Goal: Use online tool/utility: Use online tool/utility

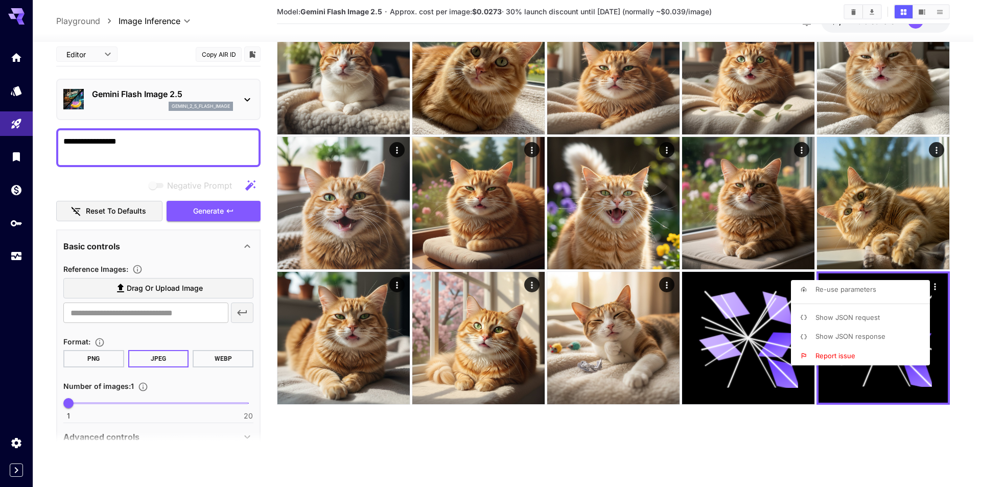
click at [166, 107] on div at bounding box center [490, 243] width 981 height 487
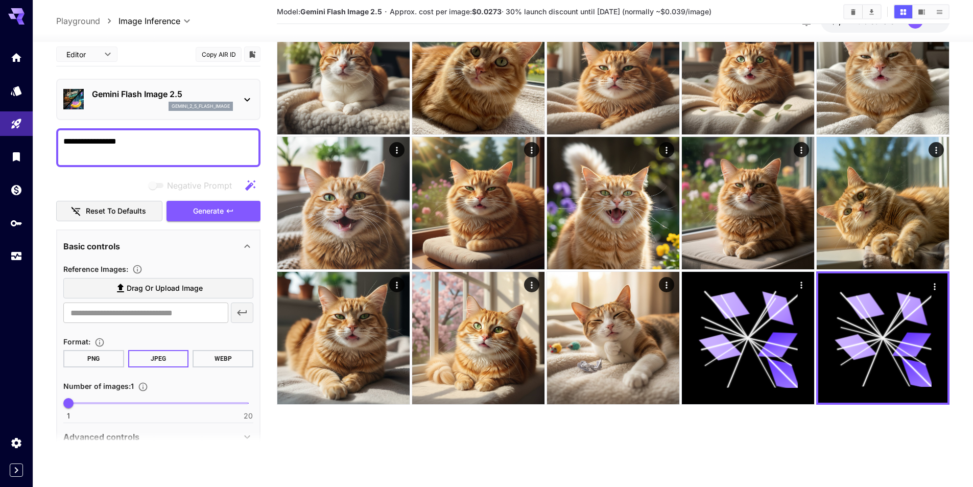
click at [231, 222] on div "**********" at bounding box center [158, 261] width 204 height 438
click at [226, 206] on div "Negative Prompt Reset to defaults Generate" at bounding box center [158, 198] width 204 height 46
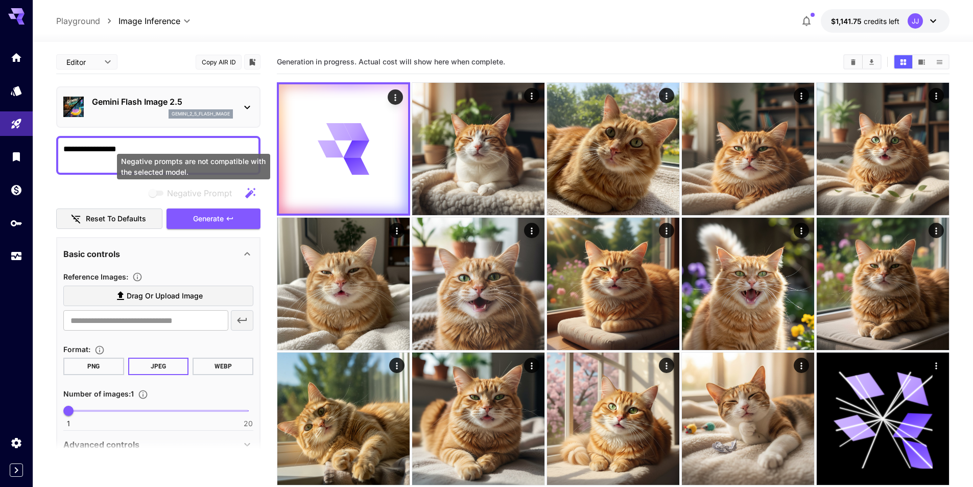
click at [218, 127] on div "Gemini Flash Image 2.5 gemini_2_5_flash_image" at bounding box center [158, 106] width 204 height 41
click at [218, 112] on p "gemini_2_5_flash_image" at bounding box center [201, 113] width 58 height 7
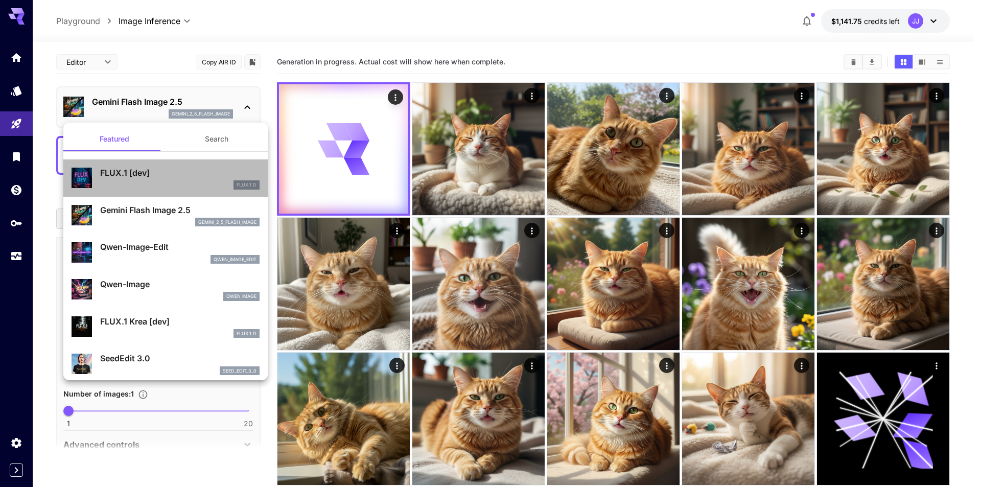
click at [192, 186] on div "FLUX.1 D" at bounding box center [179, 184] width 159 height 9
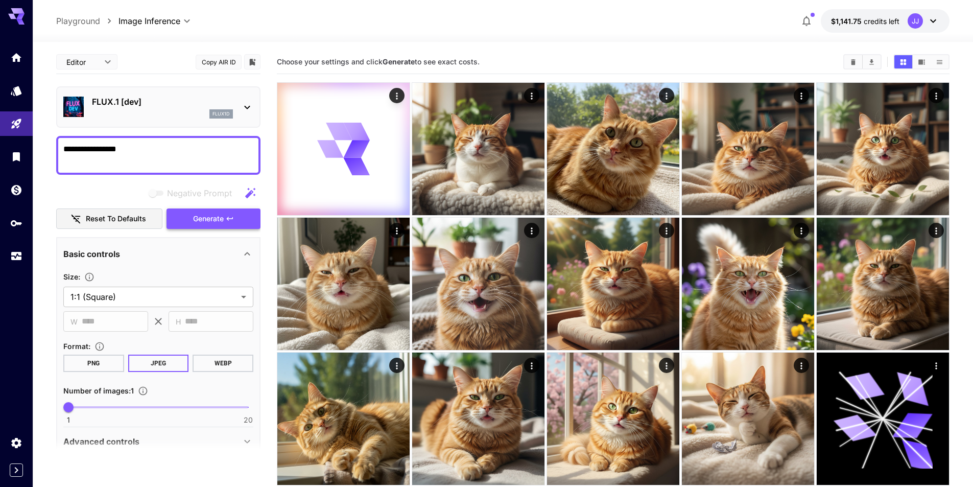
click at [218, 218] on span "Generate" at bounding box center [208, 219] width 31 height 13
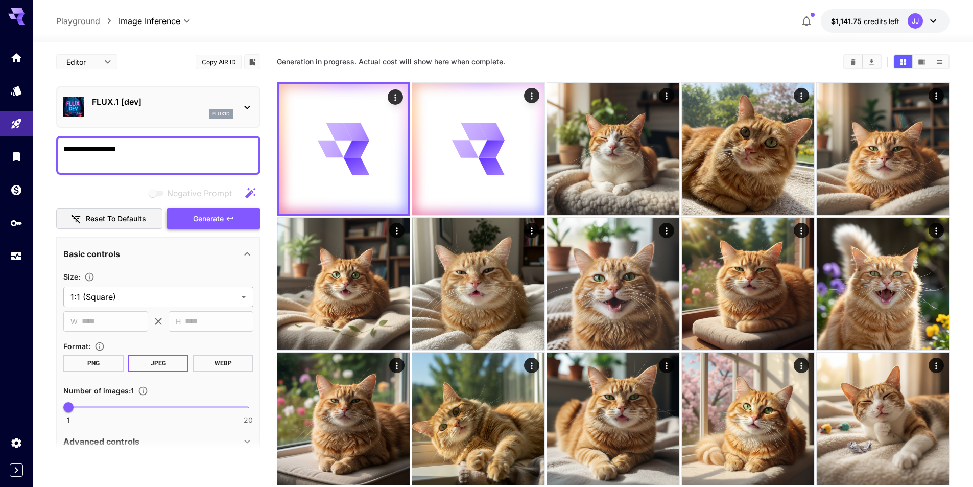
click at [209, 218] on span "Generate" at bounding box center [208, 219] width 31 height 13
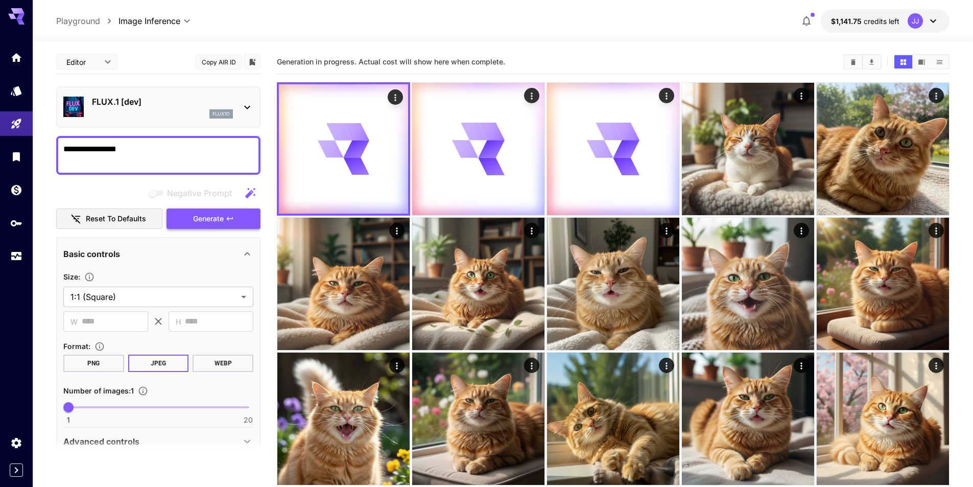
click at [209, 218] on span "Generate" at bounding box center [208, 219] width 31 height 13
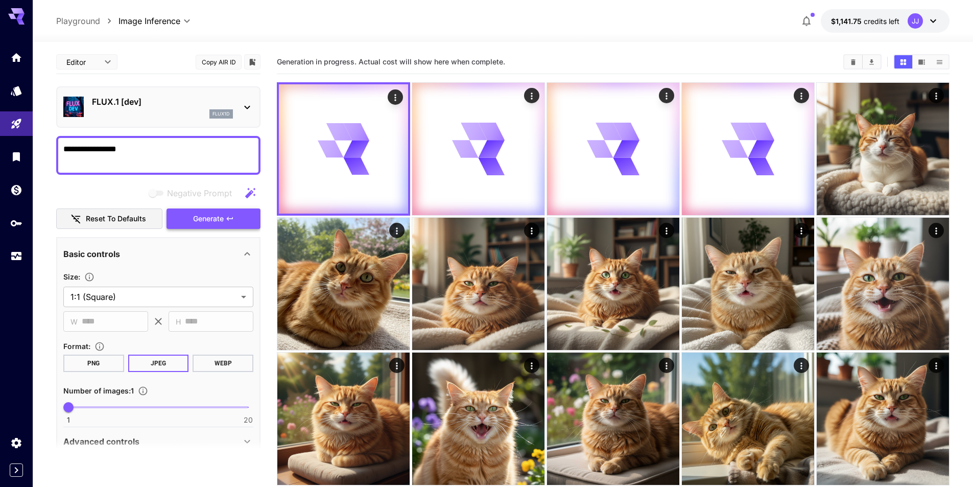
click at [209, 218] on span "Generate" at bounding box center [208, 219] width 31 height 13
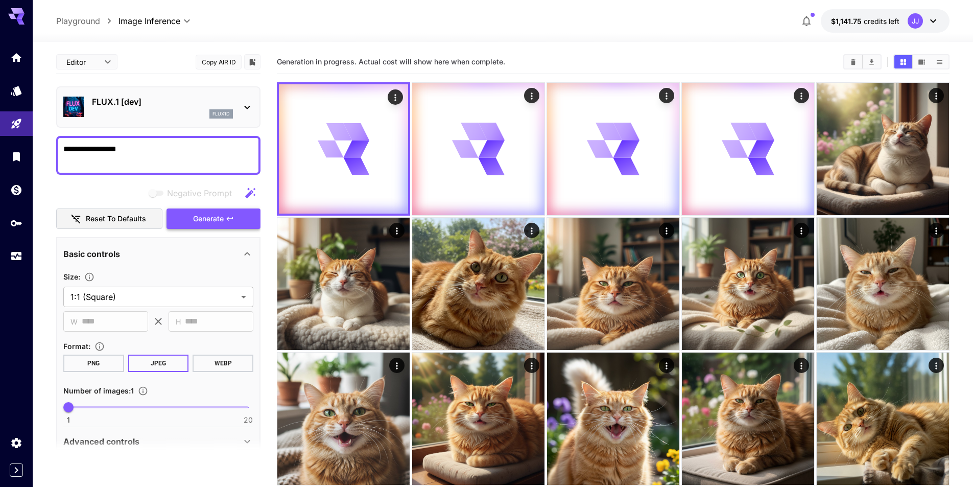
click at [185, 214] on button "Generate" at bounding box center [214, 218] width 94 height 21
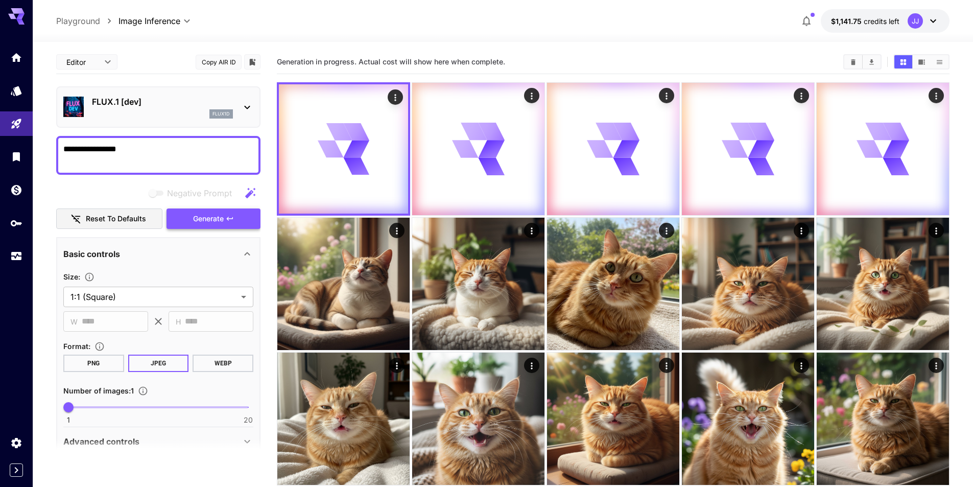
click at [185, 214] on button "Generate" at bounding box center [214, 218] width 94 height 21
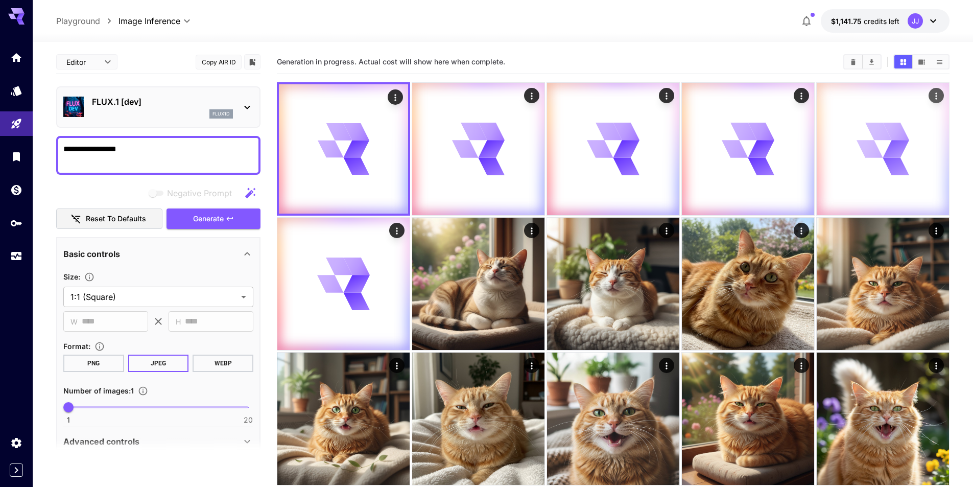
click at [936, 97] on icon "Actions" at bounding box center [936, 96] width 10 height 10
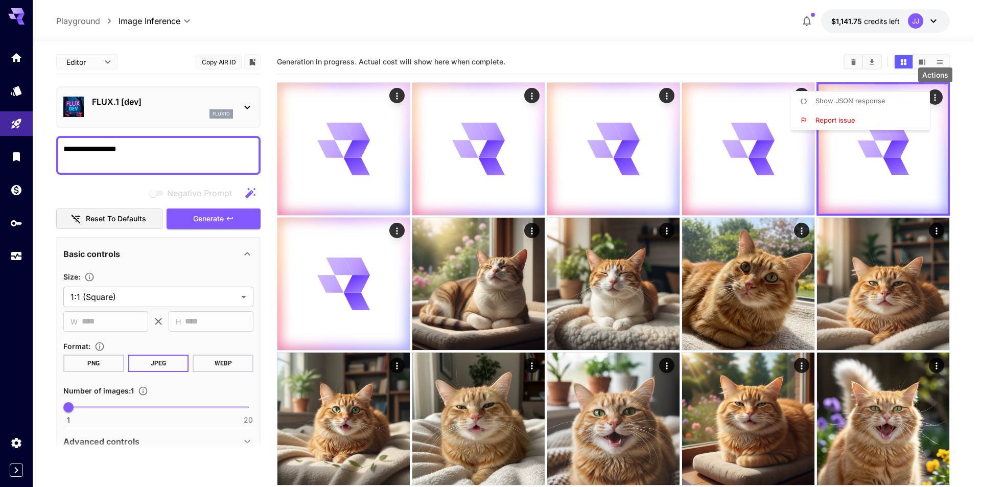
click at [912, 104] on li "Show JSON response" at bounding box center [863, 100] width 145 height 19
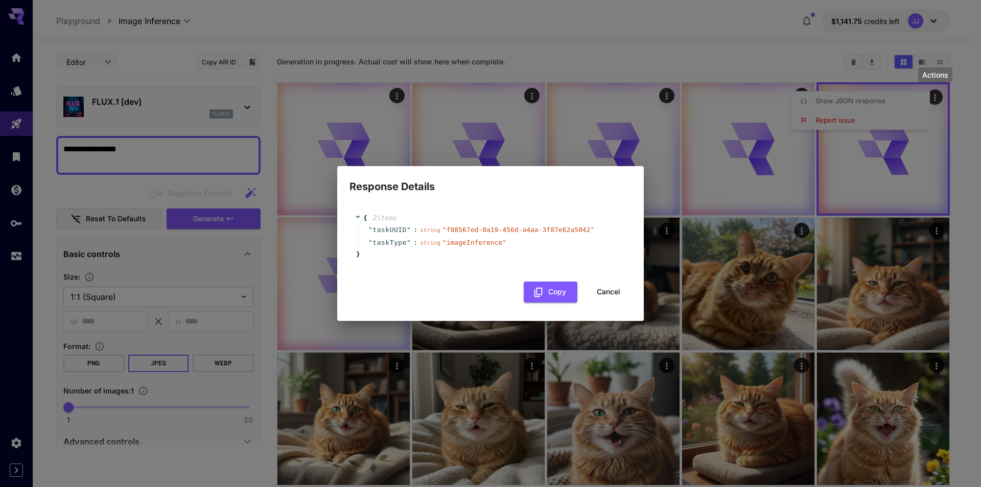
click at [614, 291] on button "Cancel" at bounding box center [608, 292] width 46 height 21
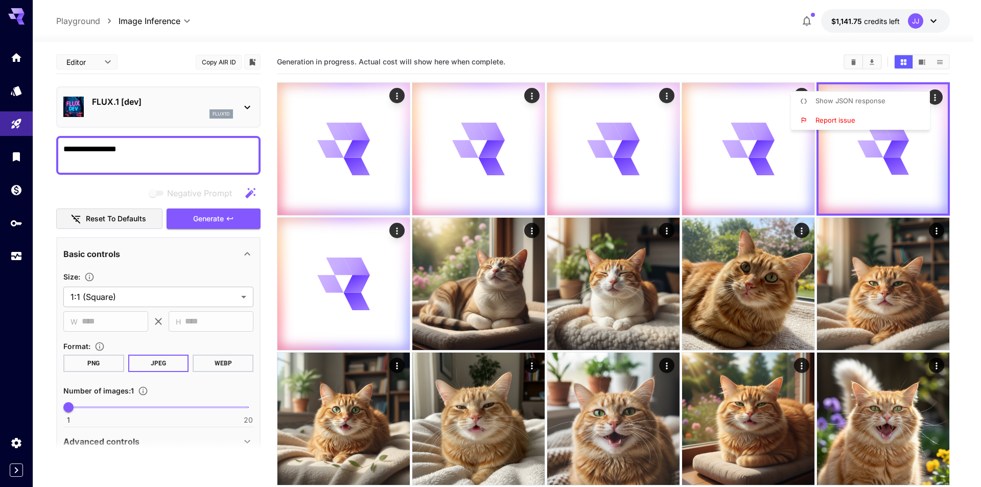
click at [395, 229] on div at bounding box center [490, 243] width 981 height 487
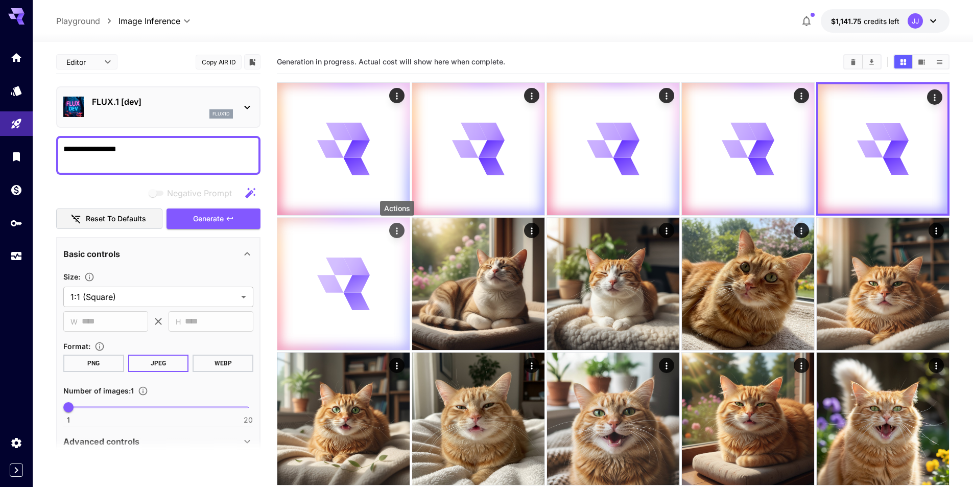
click at [399, 229] on icon "Actions" at bounding box center [397, 231] width 10 height 10
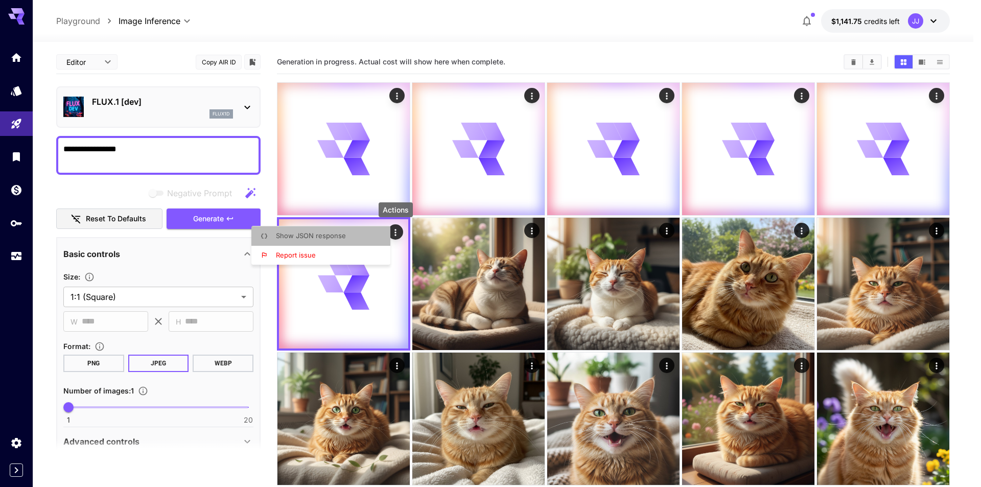
click at [384, 231] on li "Show JSON response" at bounding box center [323, 235] width 145 height 19
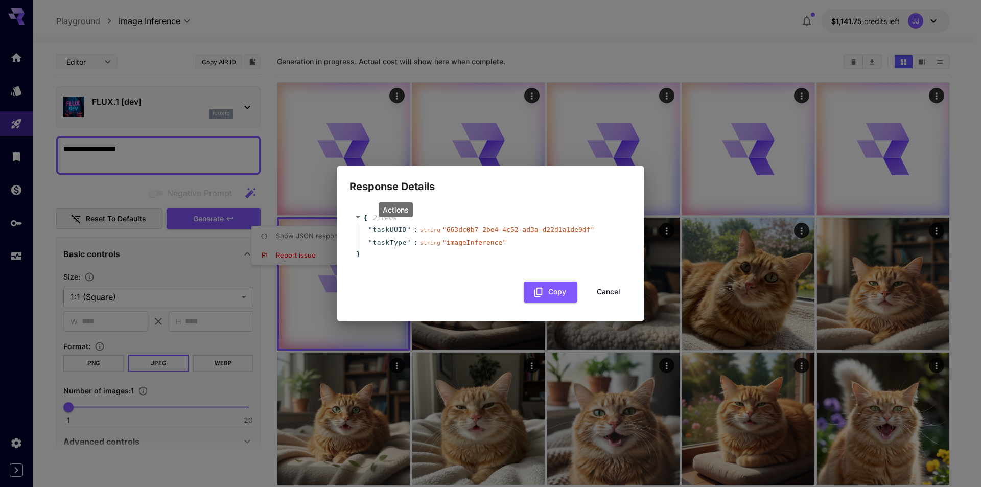
click at [471, 230] on span "" 663dc0b7-2be4-4c52-ad3a-d22d1a1de9df "" at bounding box center [518, 230] width 152 height 8
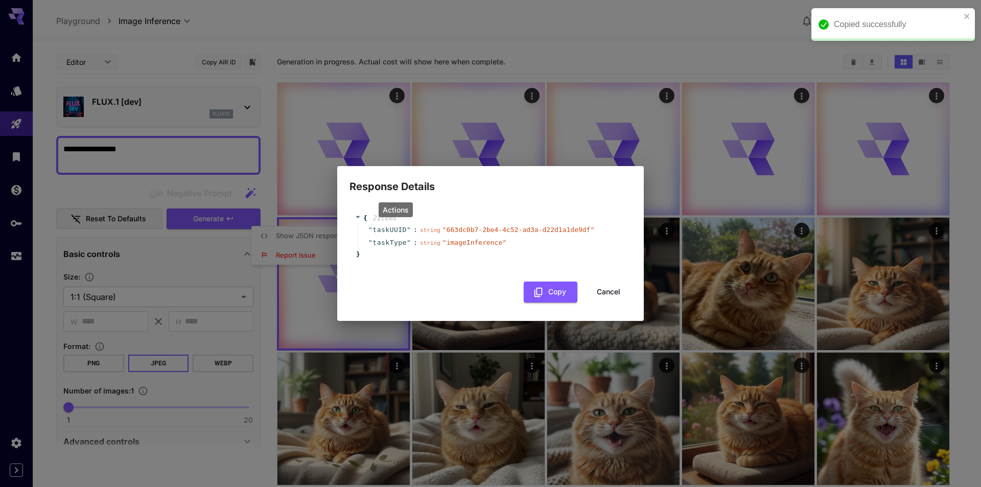
click at [484, 226] on span "" 663dc0b7-2be4-4c52-ad3a-d22d1a1de9df "" at bounding box center [518, 230] width 152 height 8
click at [614, 292] on button "Cancel" at bounding box center [608, 292] width 46 height 21
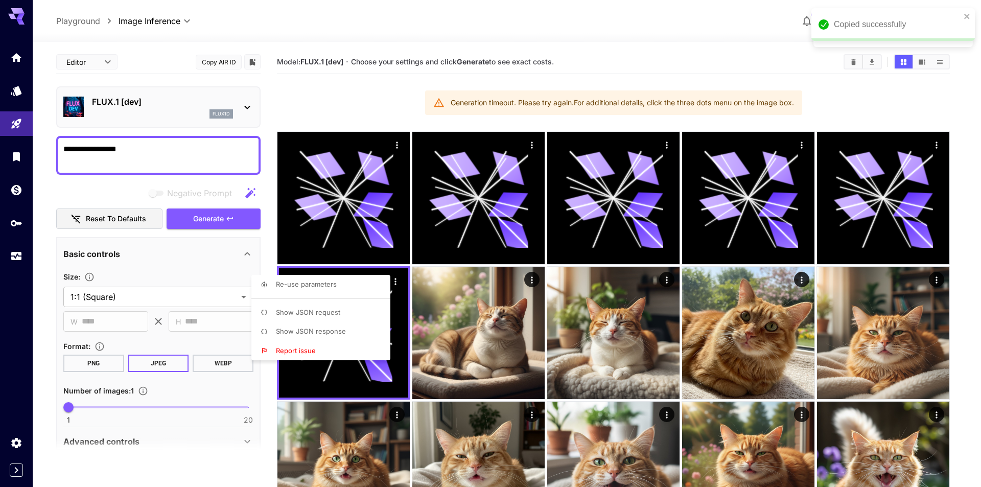
click at [228, 227] on div at bounding box center [490, 243] width 981 height 487
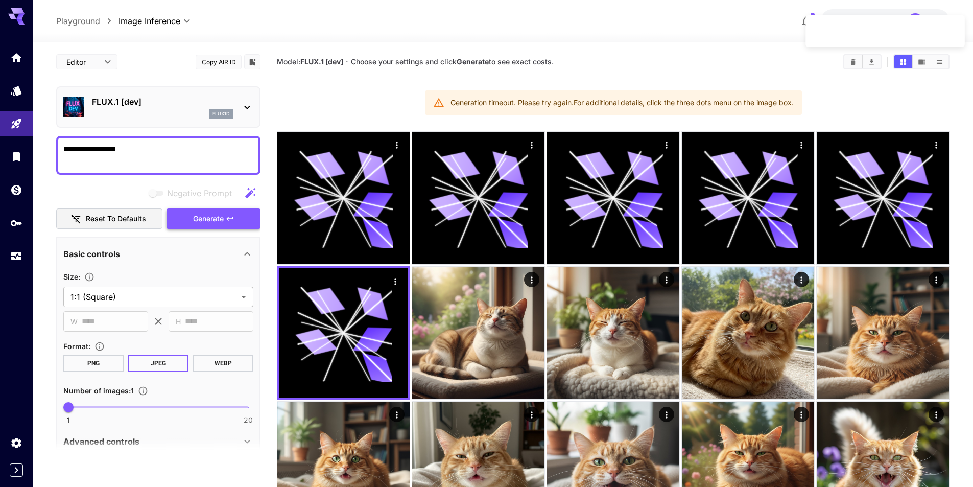
click at [228, 227] on button "Generate" at bounding box center [214, 218] width 94 height 21
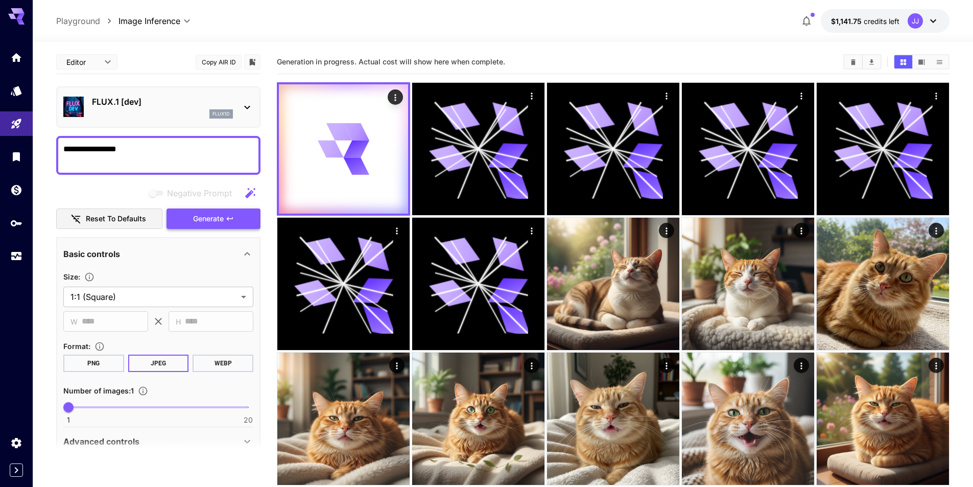
click at [233, 217] on icon "button" at bounding box center [230, 219] width 8 height 8
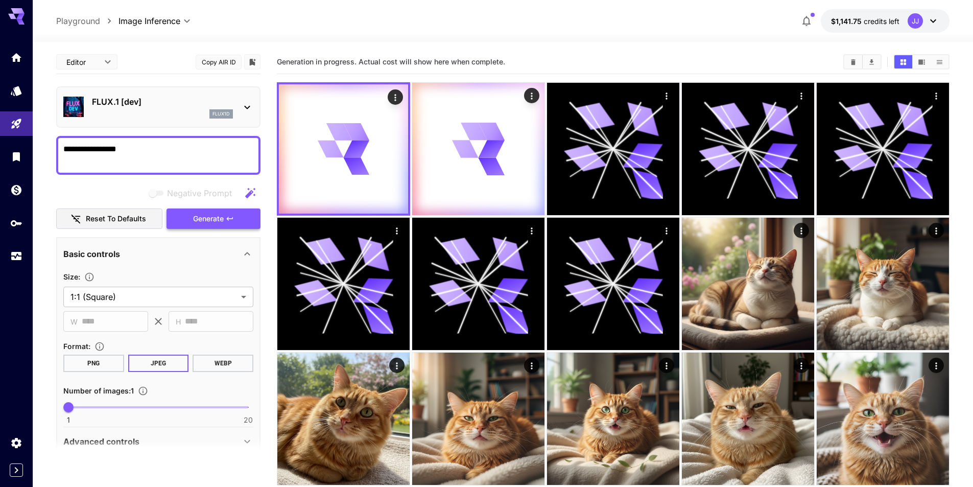
click at [233, 216] on icon "button" at bounding box center [230, 219] width 8 height 8
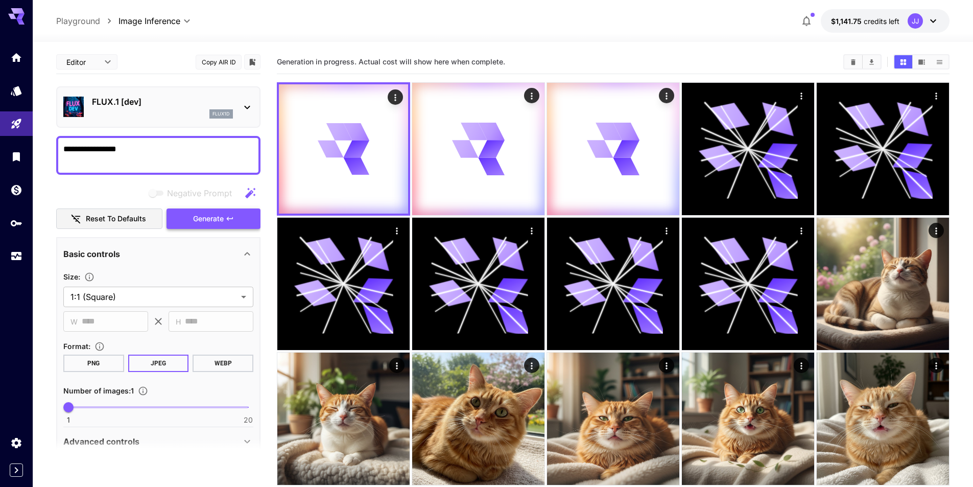
click at [233, 216] on icon "button" at bounding box center [230, 219] width 8 height 8
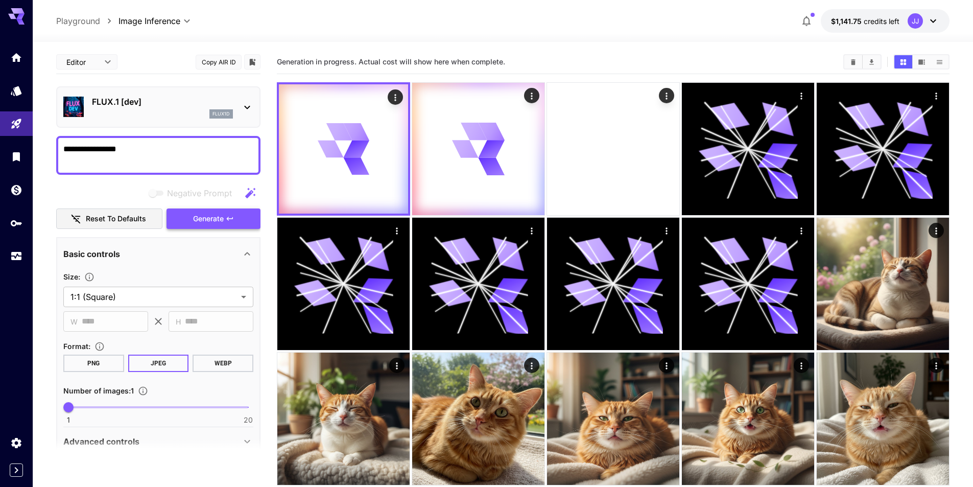
click at [233, 216] on icon "button" at bounding box center [230, 219] width 8 height 8
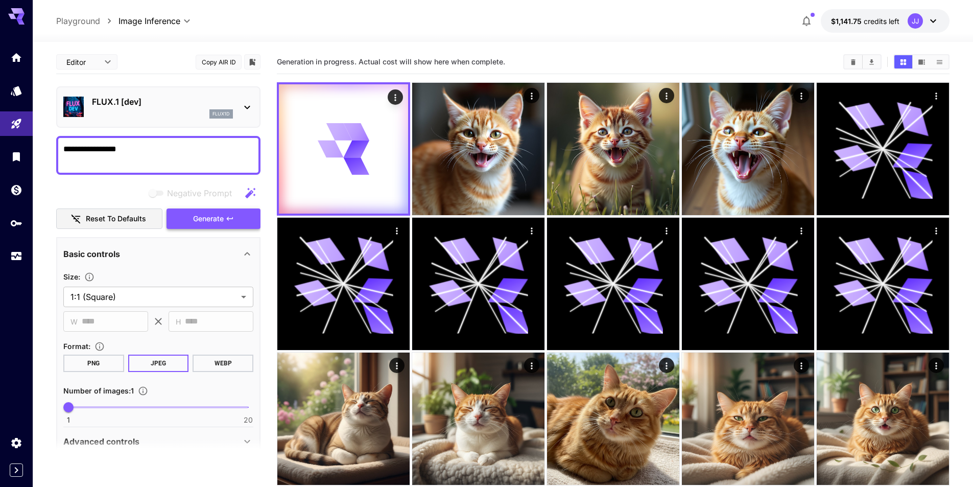
click at [232, 216] on icon "button" at bounding box center [230, 219] width 8 height 8
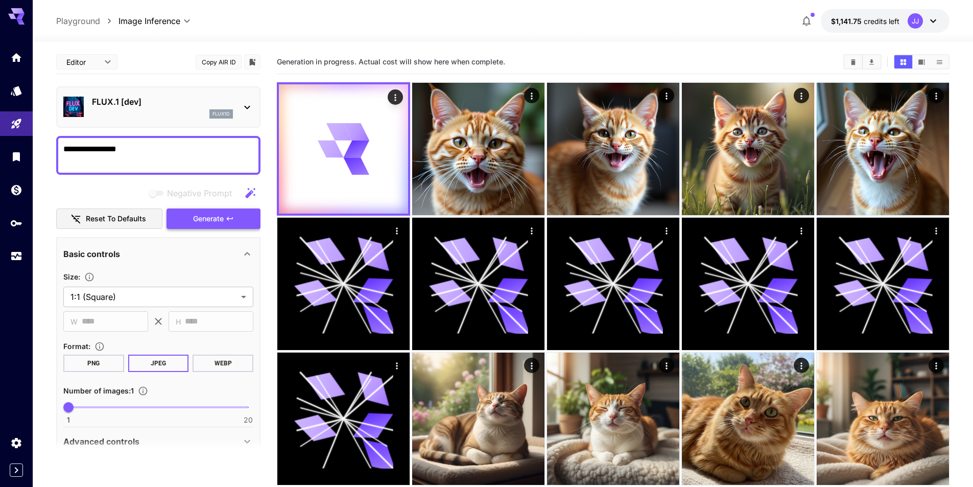
click at [232, 216] on icon "button" at bounding box center [230, 219] width 8 height 8
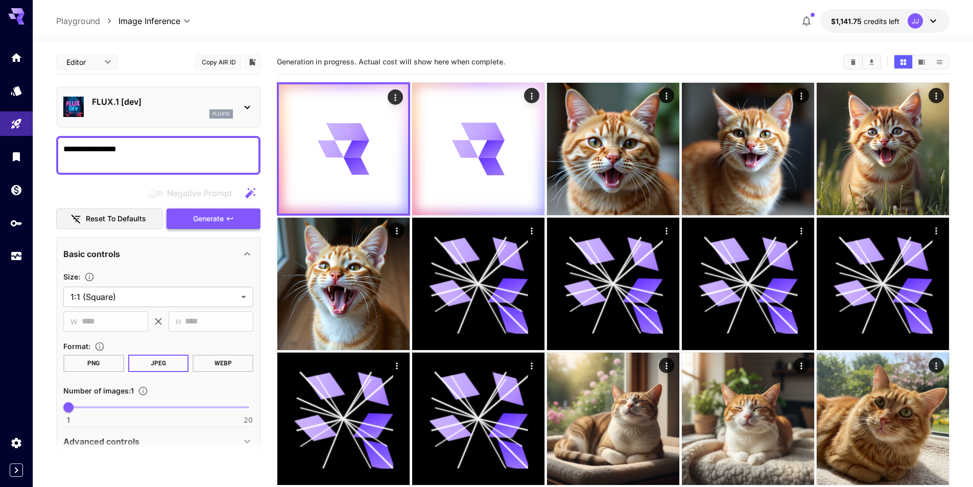
click at [232, 216] on icon "button" at bounding box center [230, 219] width 8 height 8
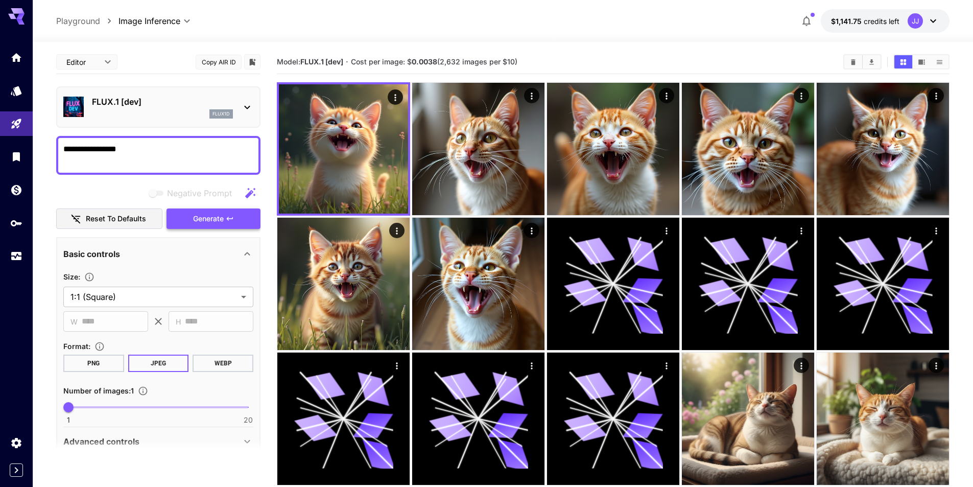
click at [226, 215] on icon "button" at bounding box center [230, 219] width 8 height 8
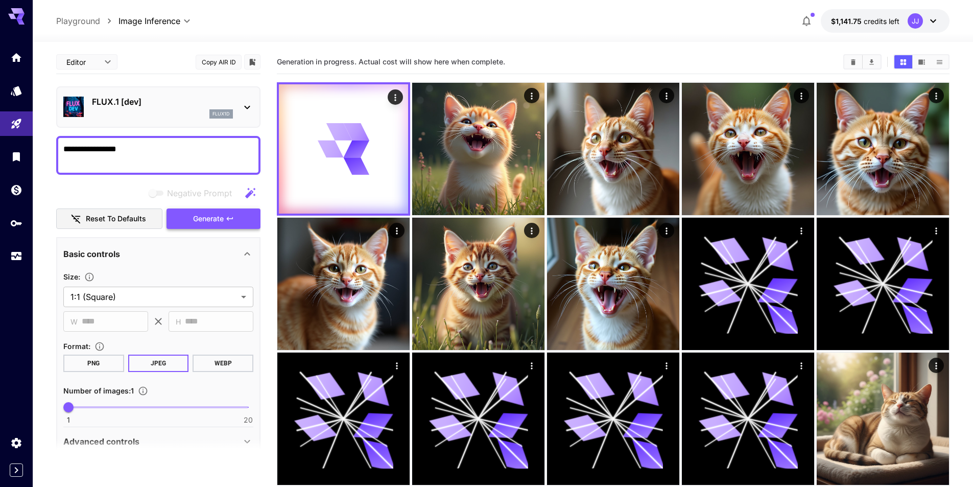
click at [223, 221] on span "Generate" at bounding box center [208, 219] width 31 height 13
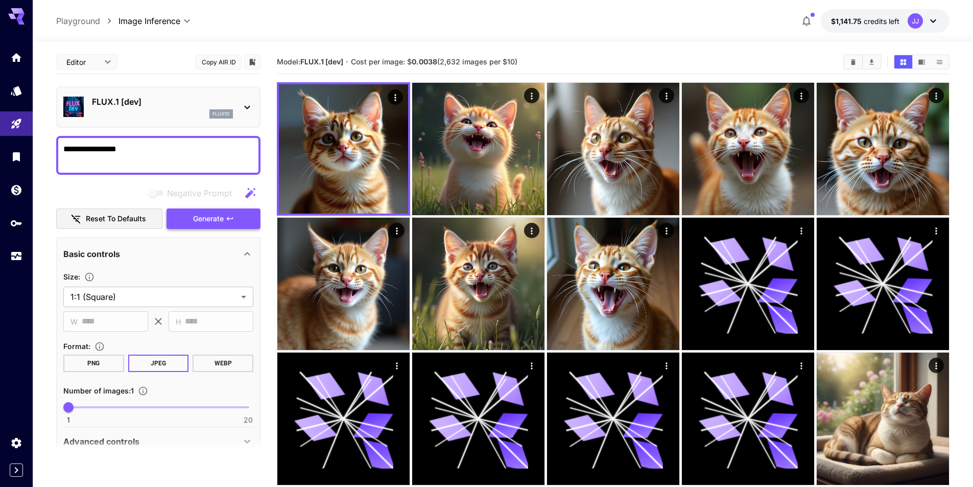
click at [259, 221] on button "Generate" at bounding box center [214, 218] width 94 height 21
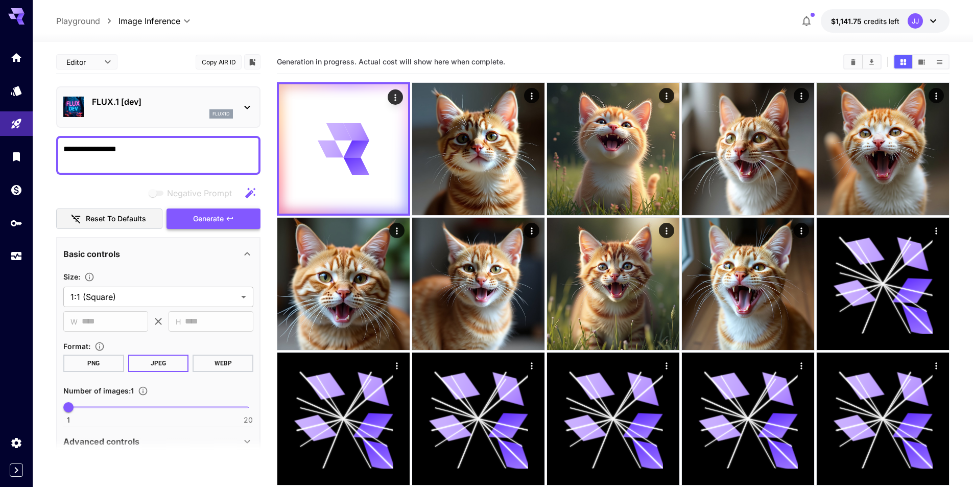
click at [252, 221] on button "Generate" at bounding box center [214, 218] width 94 height 21
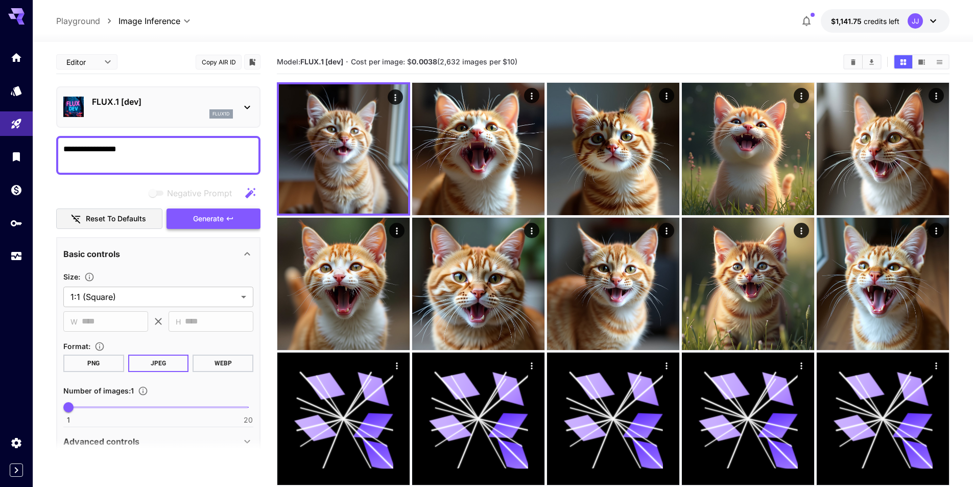
click at [238, 208] on button "Generate" at bounding box center [214, 218] width 94 height 21
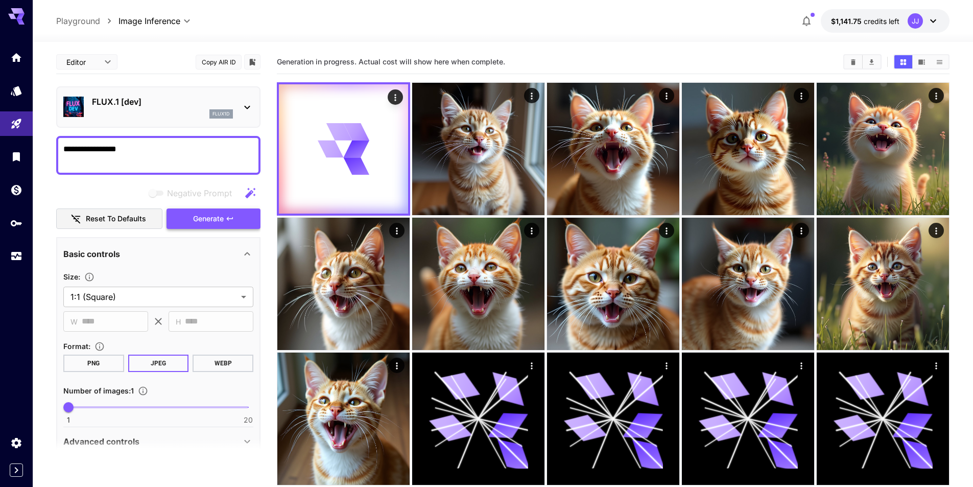
click at [236, 211] on button "Generate" at bounding box center [214, 218] width 94 height 21
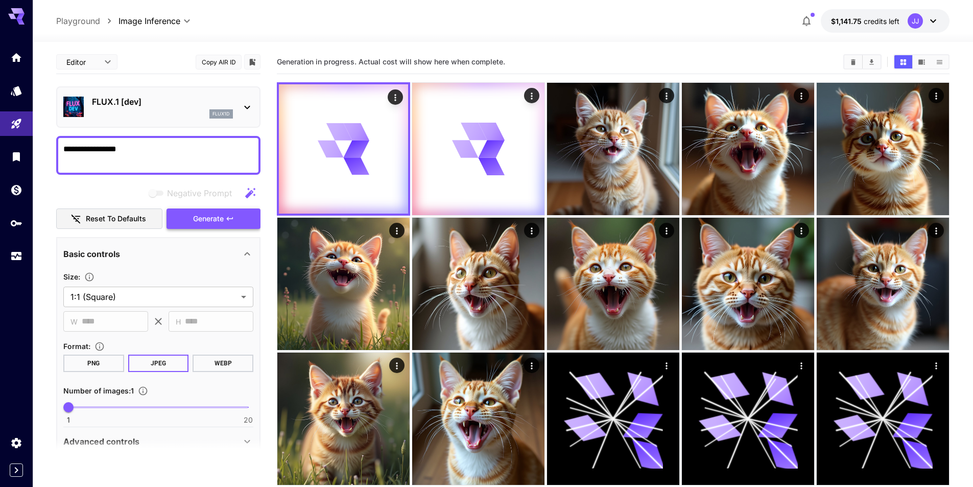
click at [233, 212] on button "Generate" at bounding box center [214, 218] width 94 height 21
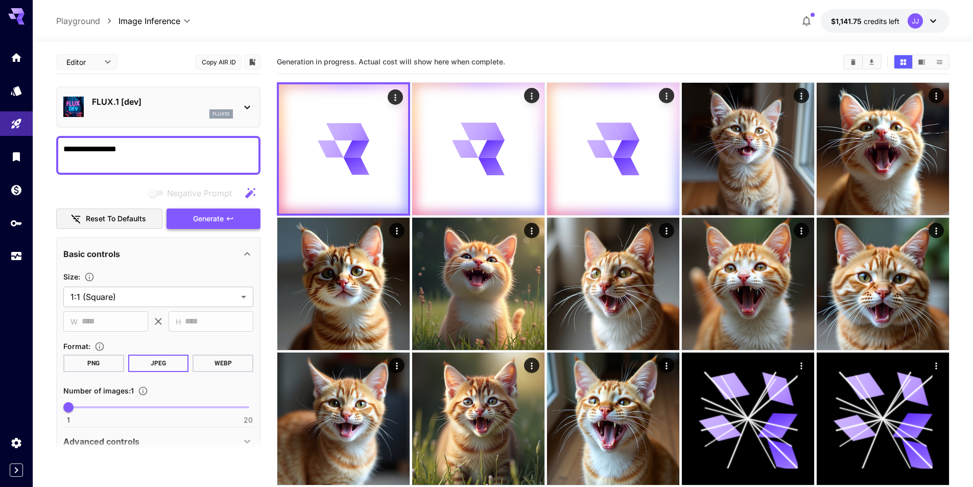
click at [232, 214] on button "Generate" at bounding box center [214, 218] width 94 height 21
click at [237, 221] on button "Generate" at bounding box center [214, 218] width 94 height 21
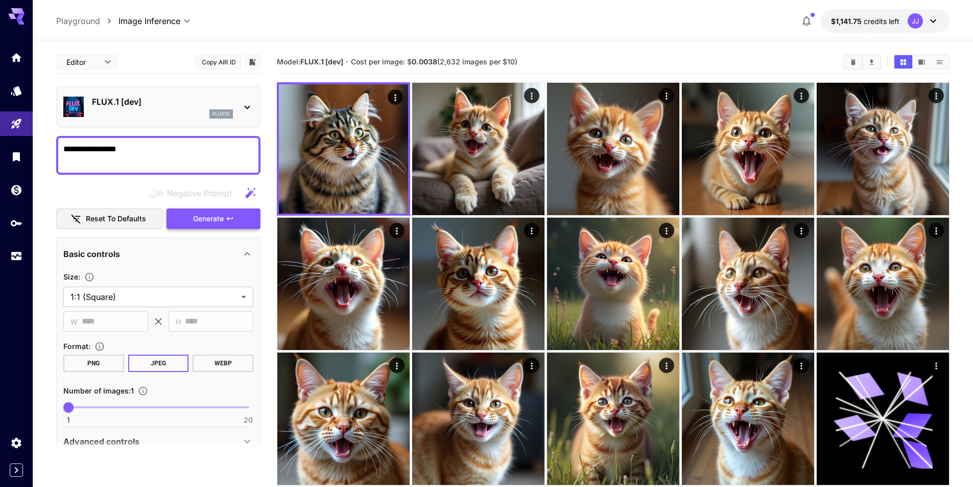
click at [222, 210] on button "Generate" at bounding box center [214, 218] width 94 height 21
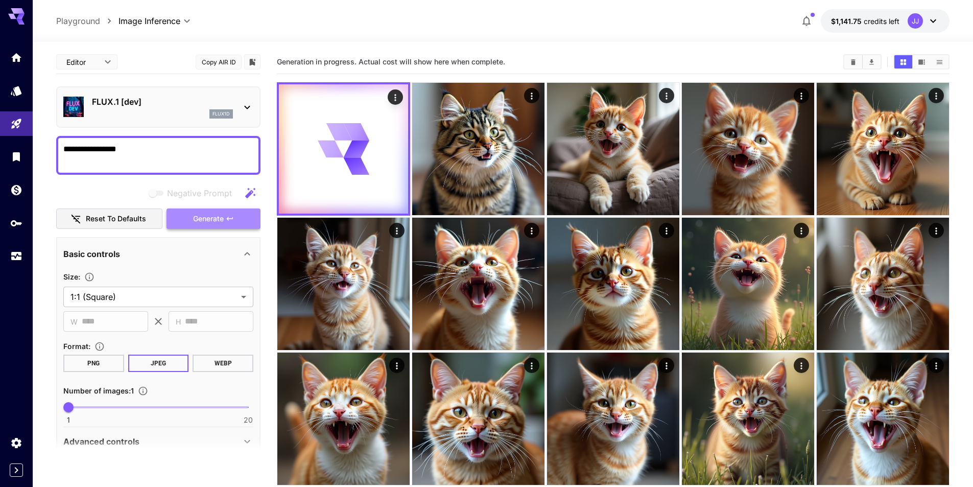
click at [221, 217] on span "Generate" at bounding box center [208, 219] width 31 height 13
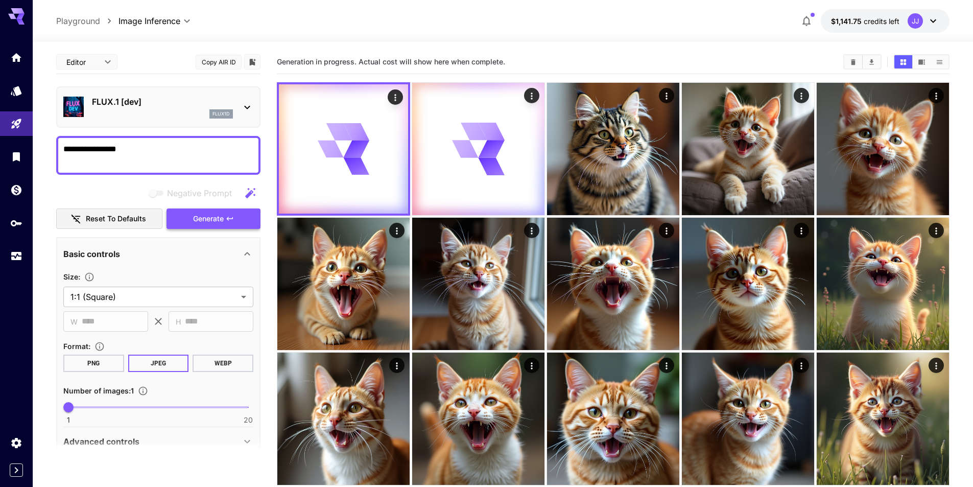
click at [218, 217] on span "Generate" at bounding box center [208, 219] width 31 height 13
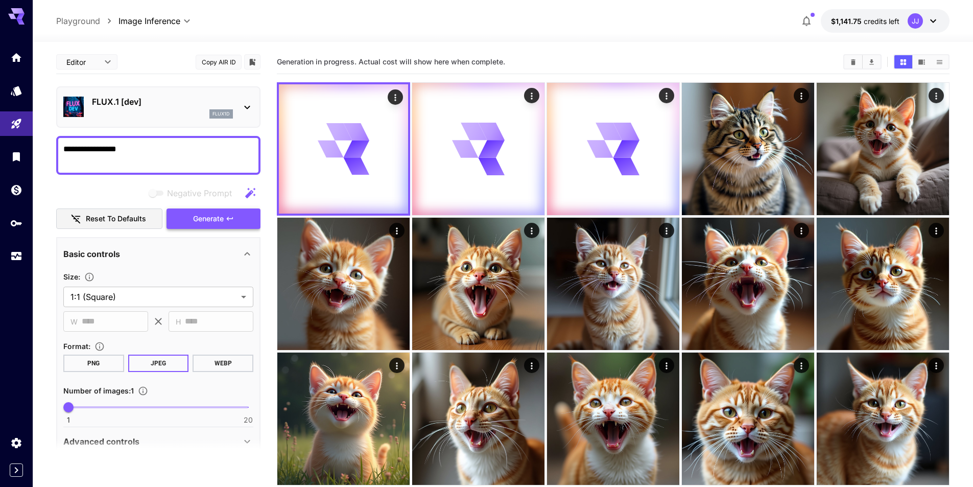
click at [215, 216] on span "Generate" at bounding box center [208, 219] width 31 height 13
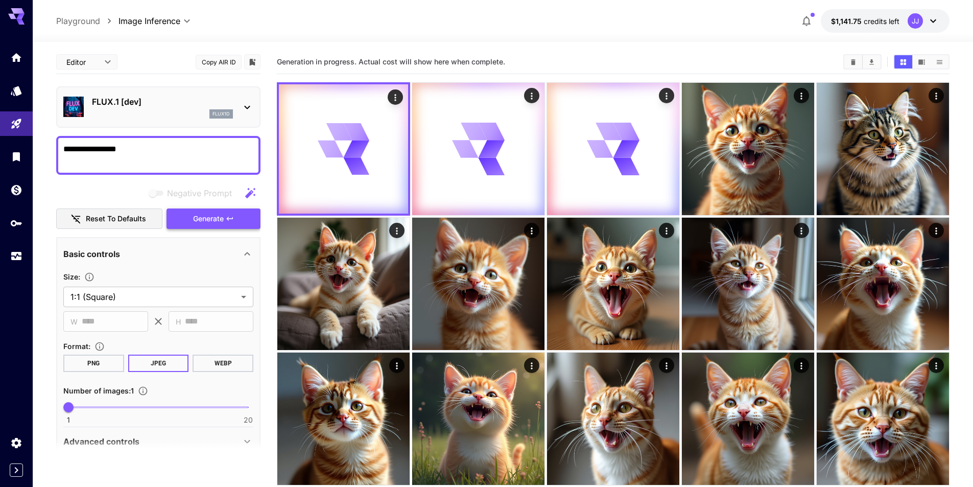
click at [238, 219] on button "Generate" at bounding box center [214, 218] width 94 height 21
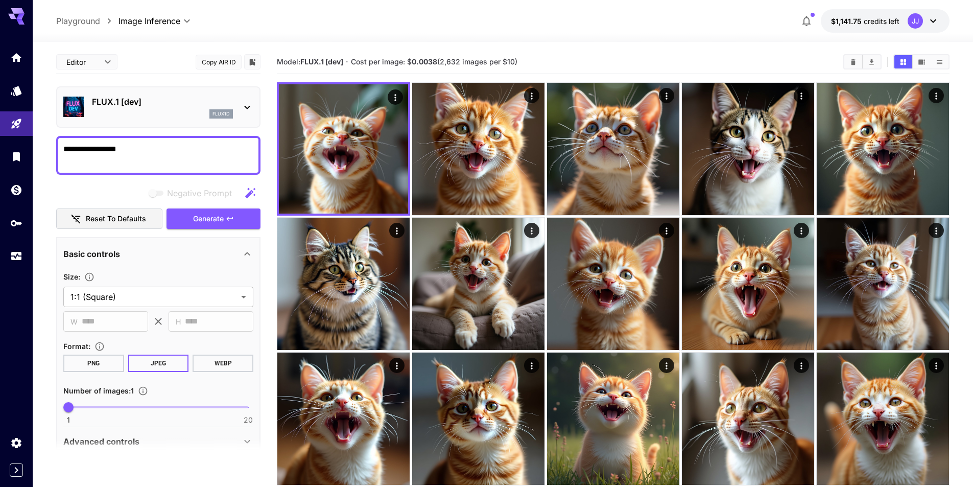
click at [183, 120] on div "FLUX.1 [dev] flux1d" at bounding box center [158, 106] width 190 height 31
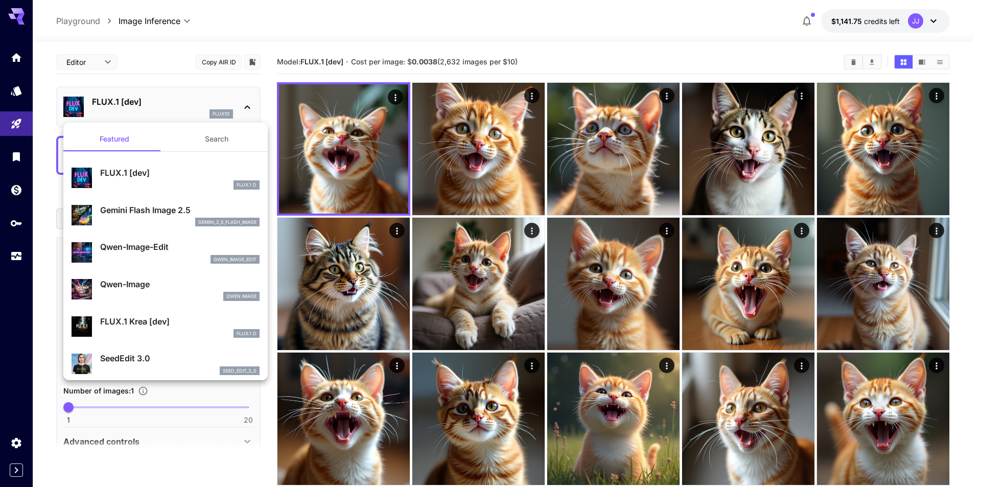
click at [247, 57] on div at bounding box center [490, 243] width 981 height 487
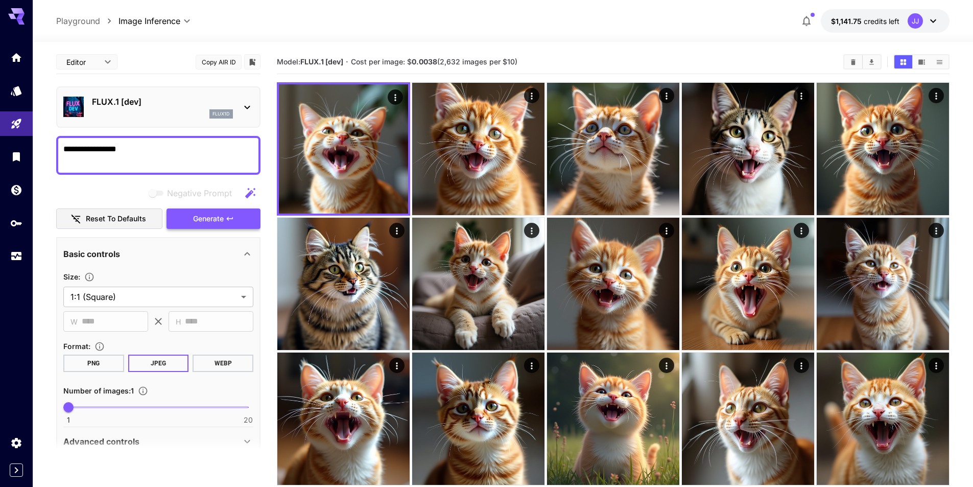
click at [229, 217] on icon "button" at bounding box center [230, 219] width 6 height 4
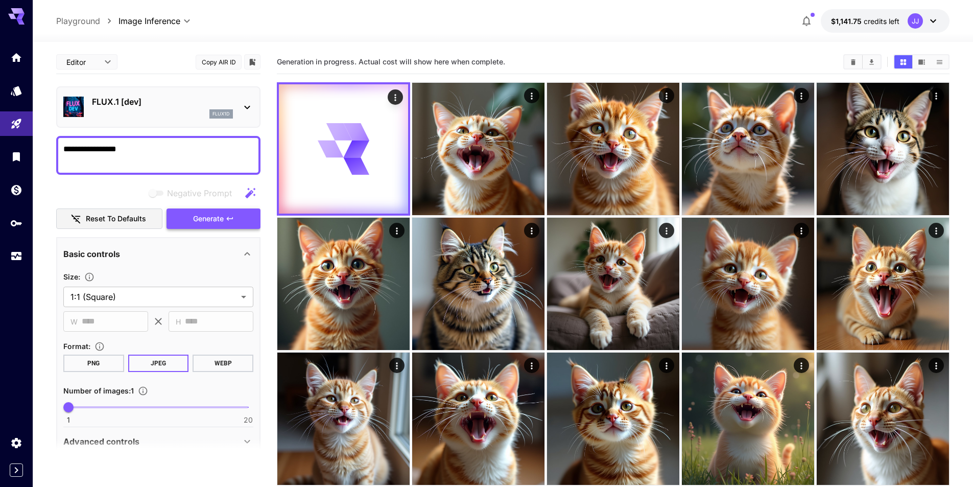
click at [225, 219] on button "Generate" at bounding box center [214, 218] width 94 height 21
click at [210, 116] on div "flux1d" at bounding box center [221, 113] width 24 height 9
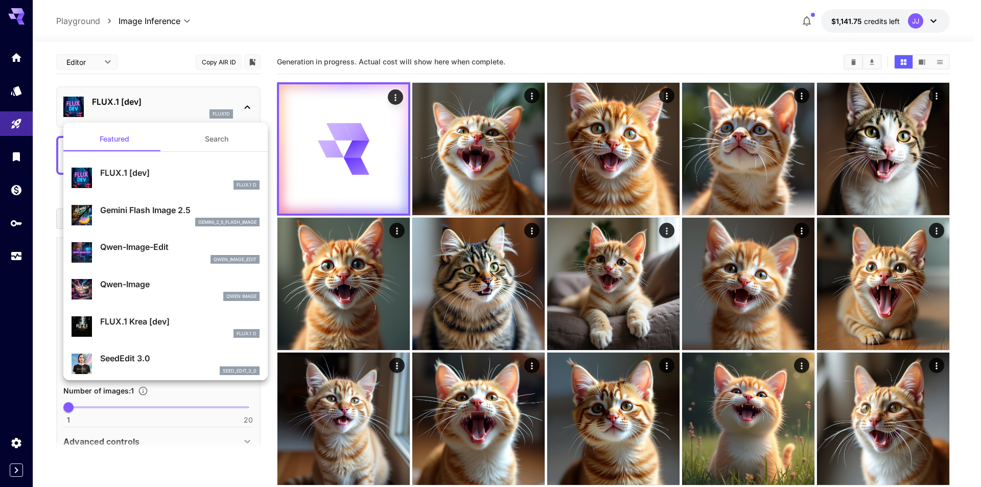
click at [200, 219] on p "gemini_2_5_flash_image" at bounding box center [227, 222] width 58 height 7
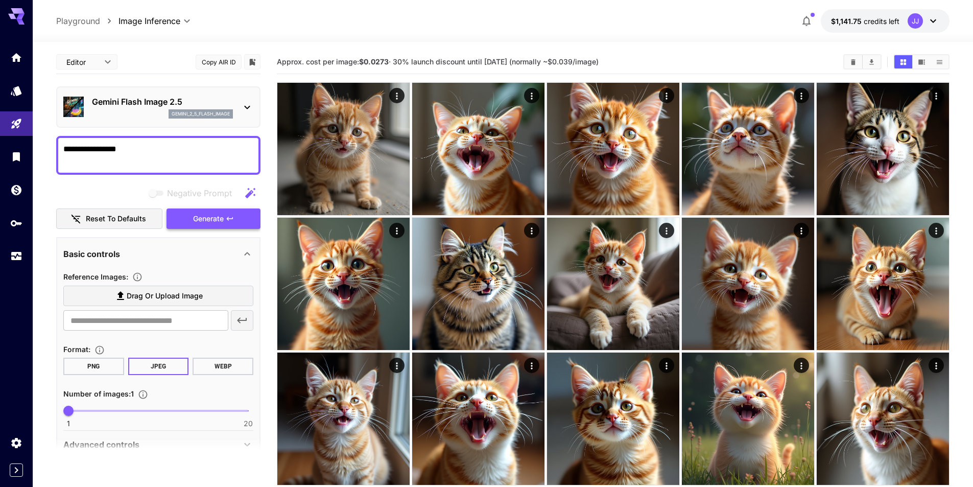
click at [234, 213] on button "Generate" at bounding box center [214, 218] width 94 height 21
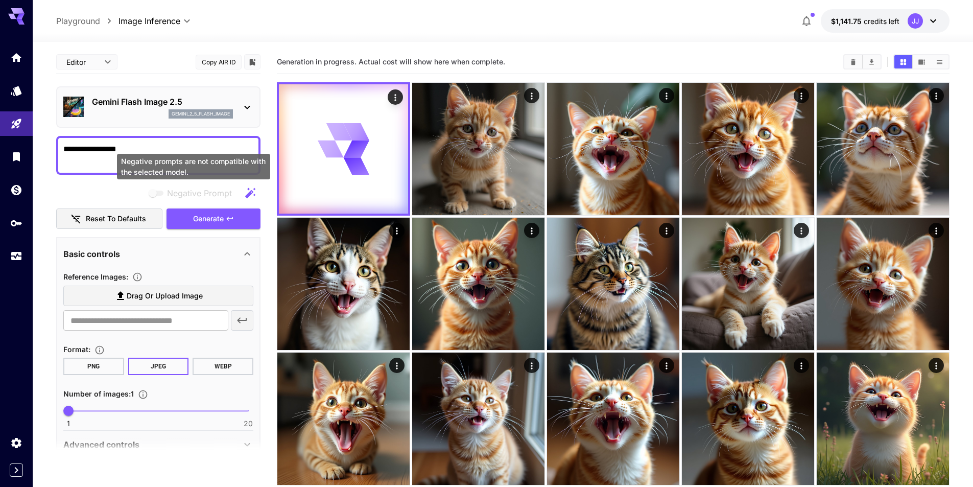
click at [216, 113] on p "gemini_2_5_flash_image" at bounding box center [201, 113] width 58 height 7
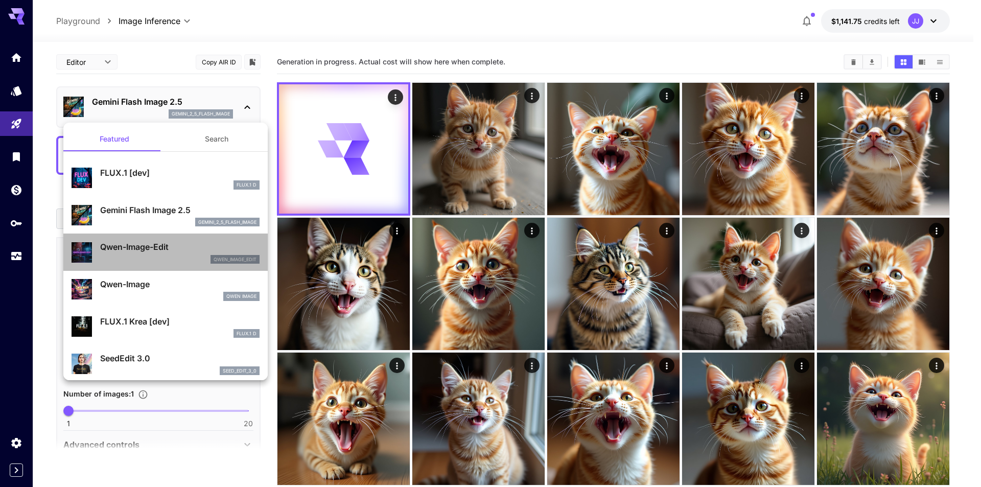
click at [196, 260] on div "qwen_image_edit" at bounding box center [179, 259] width 159 height 9
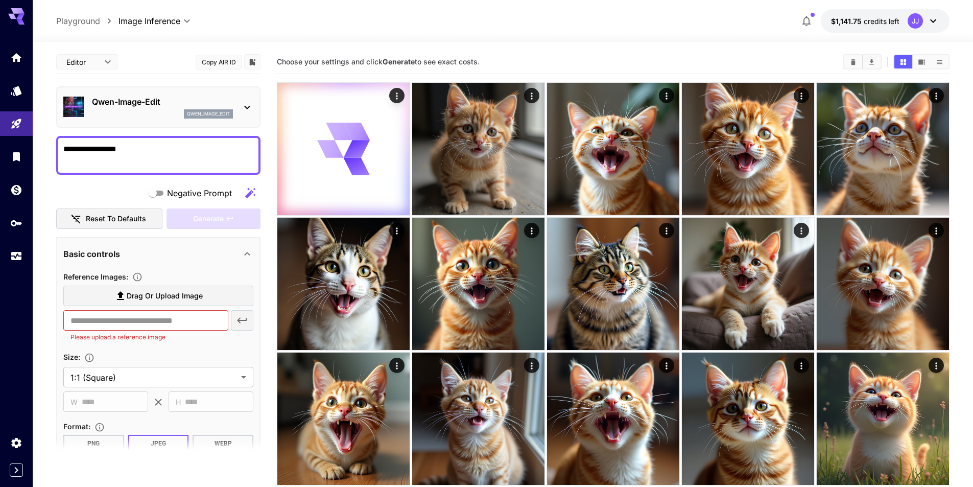
click at [220, 118] on div "qwen_image_edit" at bounding box center [208, 113] width 49 height 9
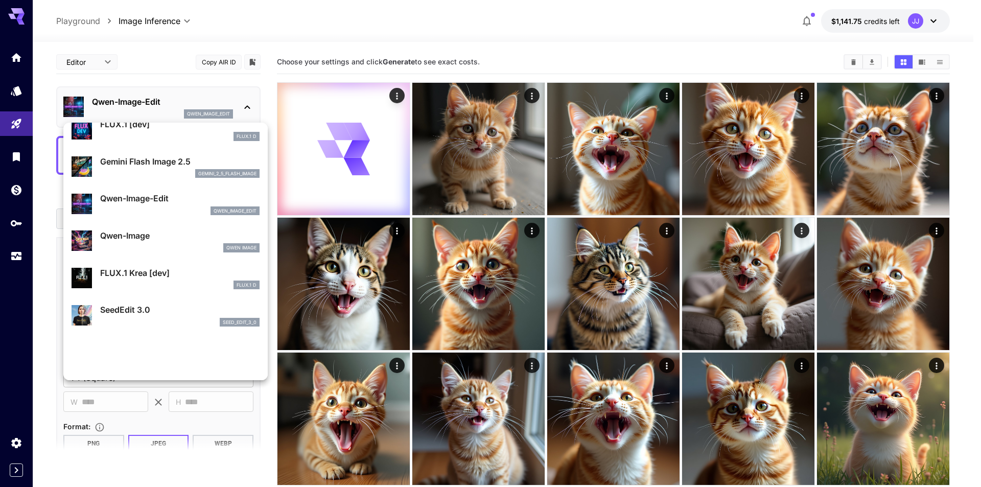
scroll to position [51, 0]
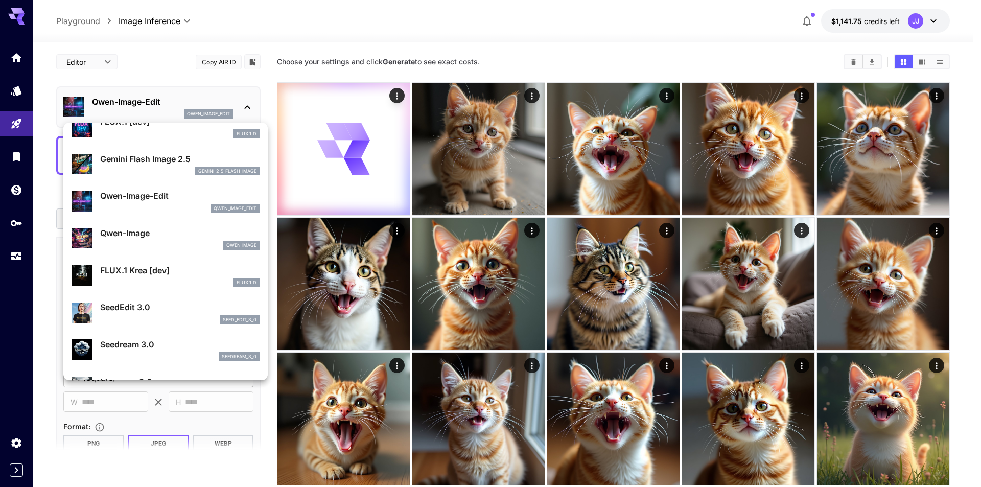
click at [197, 247] on div "Qwen Image" at bounding box center [179, 245] width 159 height 9
type input "**"
type input "***"
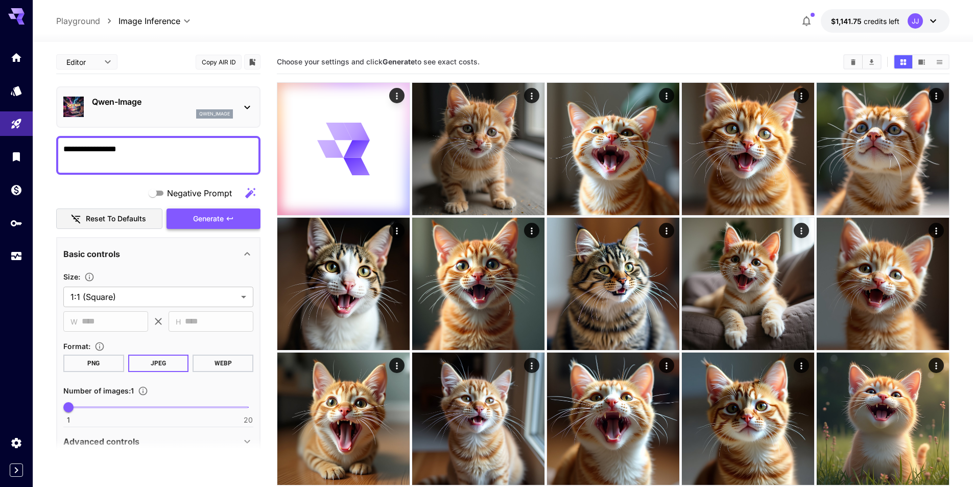
click at [205, 215] on span "Generate" at bounding box center [208, 219] width 31 height 13
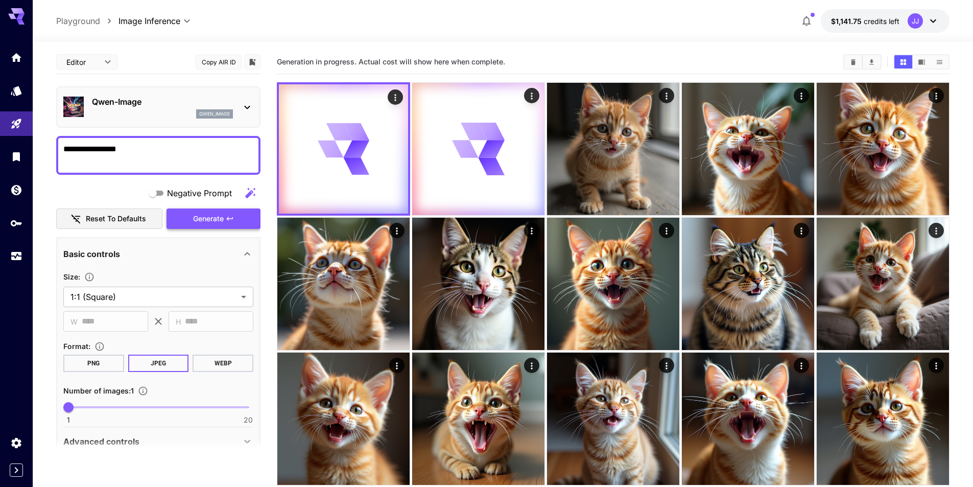
click at [205, 215] on span "Generate" at bounding box center [208, 219] width 31 height 13
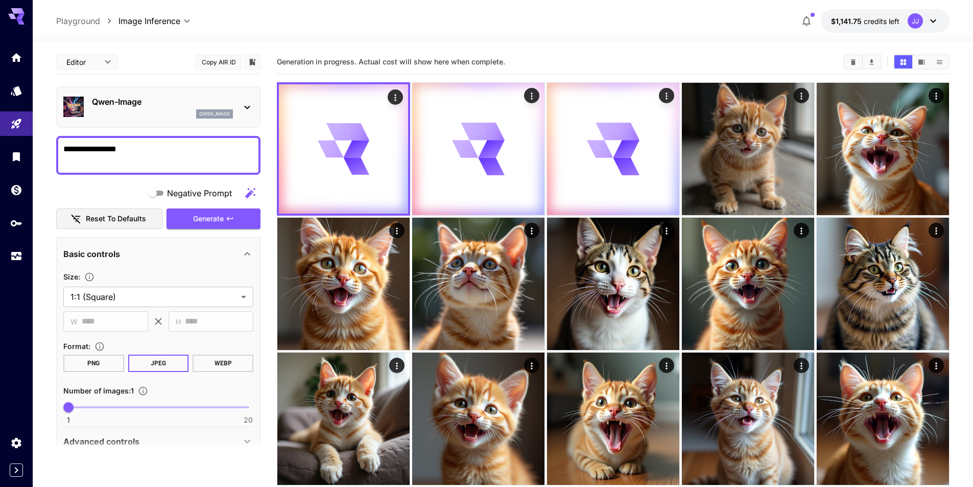
click at [190, 105] on p "Qwen-Image" at bounding box center [162, 102] width 141 height 12
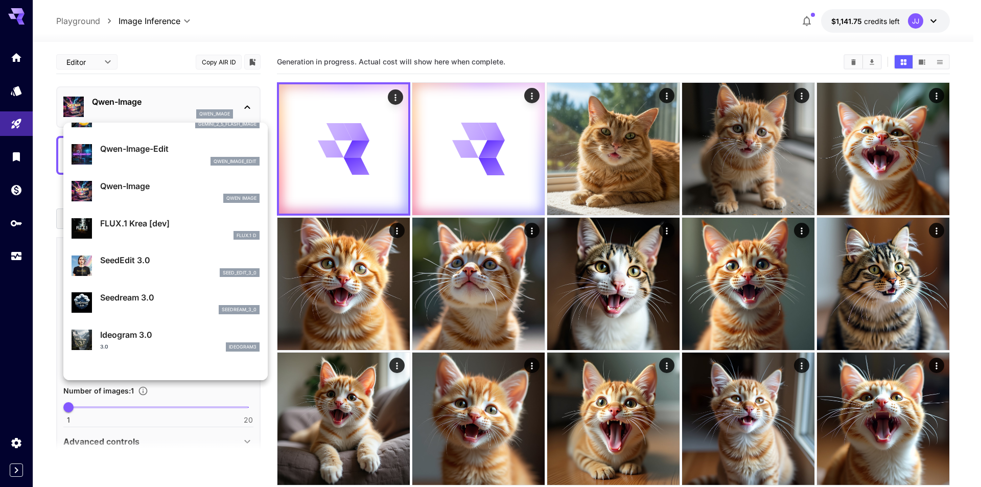
scroll to position [102, 0]
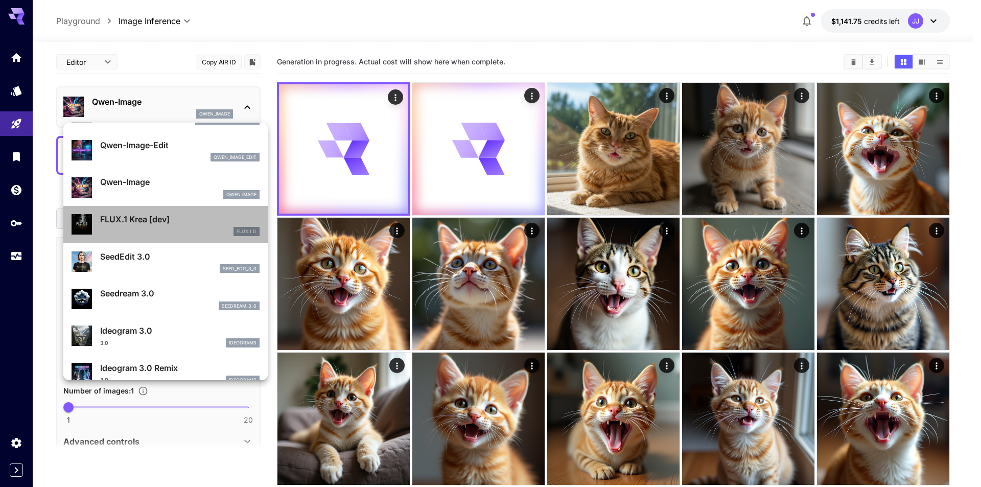
click at [189, 223] on p "FLUX.1 Krea [dev]" at bounding box center [179, 219] width 159 height 12
type input "**"
type input "***"
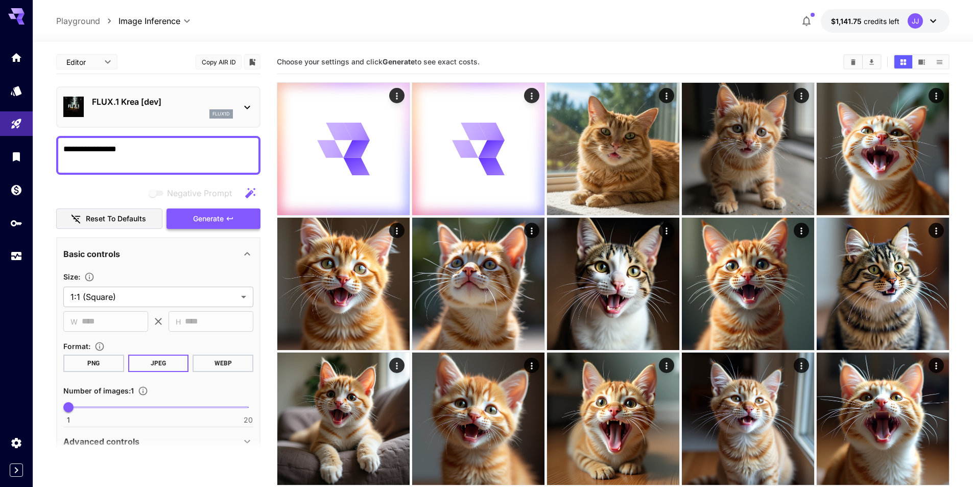
click at [237, 218] on button "Generate" at bounding box center [214, 218] width 94 height 21
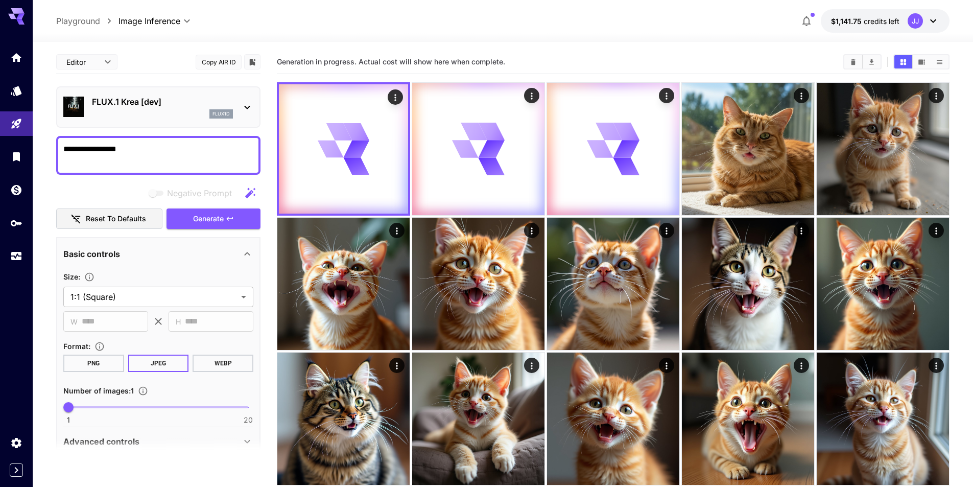
click at [220, 102] on p "FLUX.1 Krea [dev]" at bounding box center [162, 102] width 141 height 12
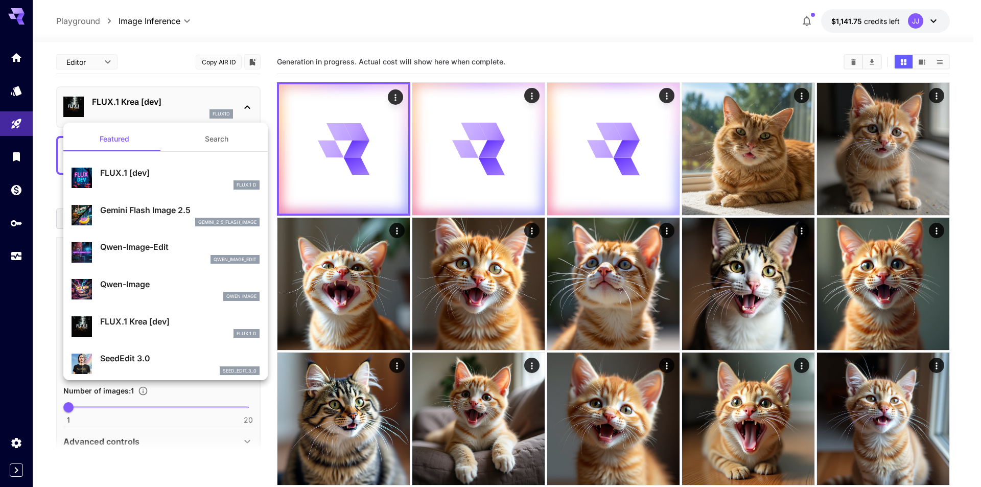
click at [220, 102] on div at bounding box center [490, 243] width 981 height 487
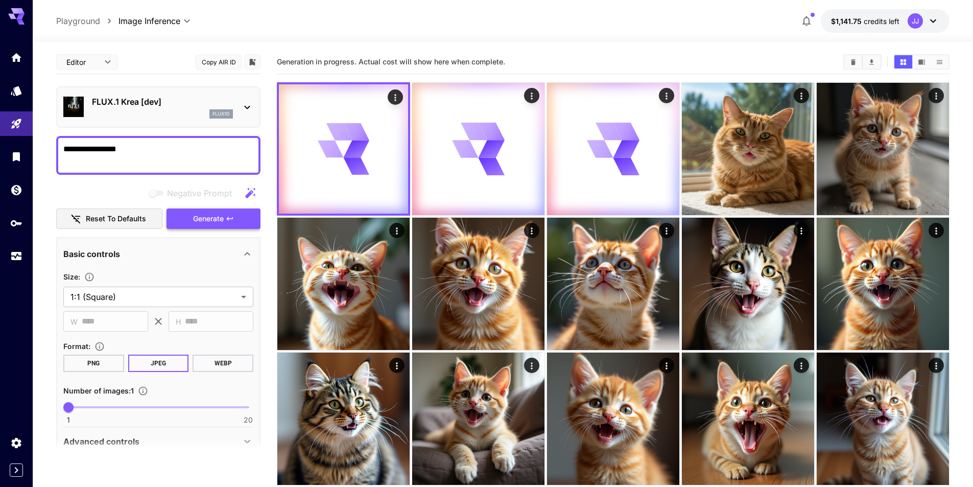
click at [218, 212] on button "Generate" at bounding box center [214, 218] width 94 height 21
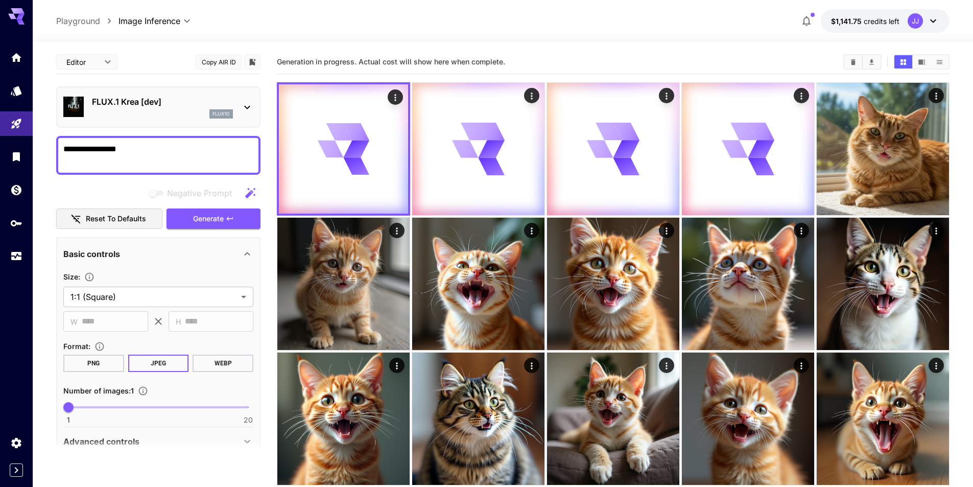
click at [215, 114] on p "flux1d" at bounding box center [221, 113] width 17 height 7
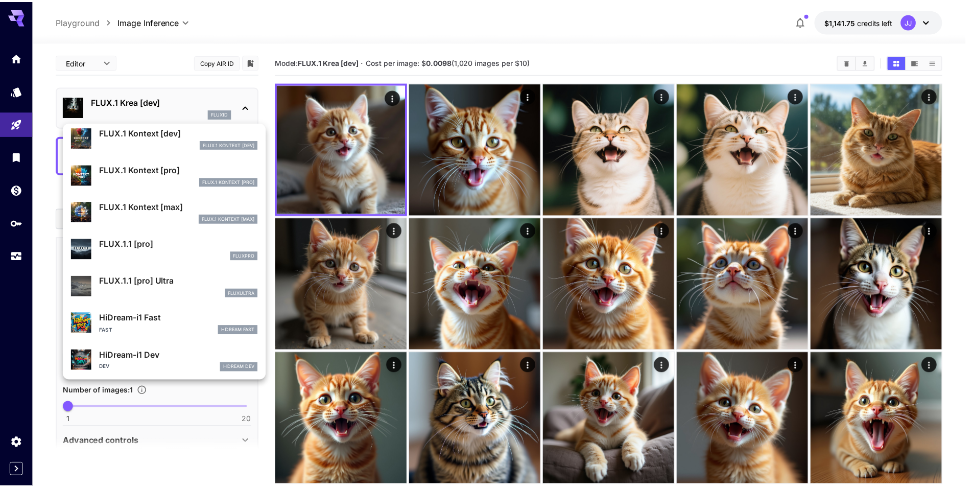
scroll to position [664, 0]
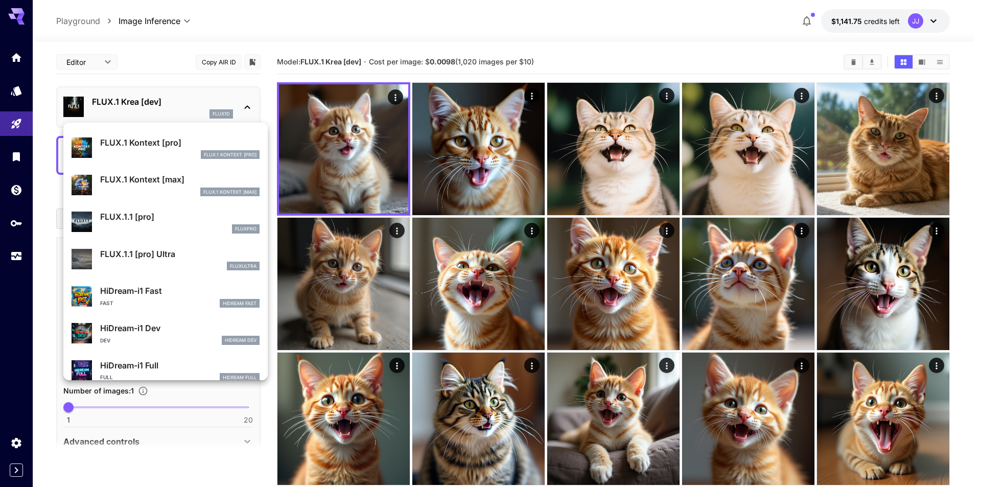
click at [187, 263] on div "fluxultra" at bounding box center [179, 266] width 159 height 9
type input "**********"
type input "****"
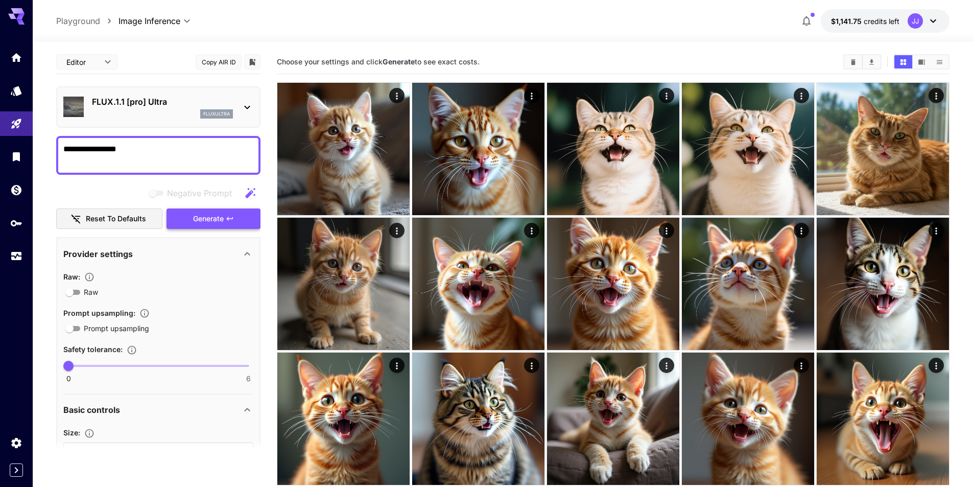
click at [206, 221] on span "Generate" at bounding box center [208, 219] width 31 height 13
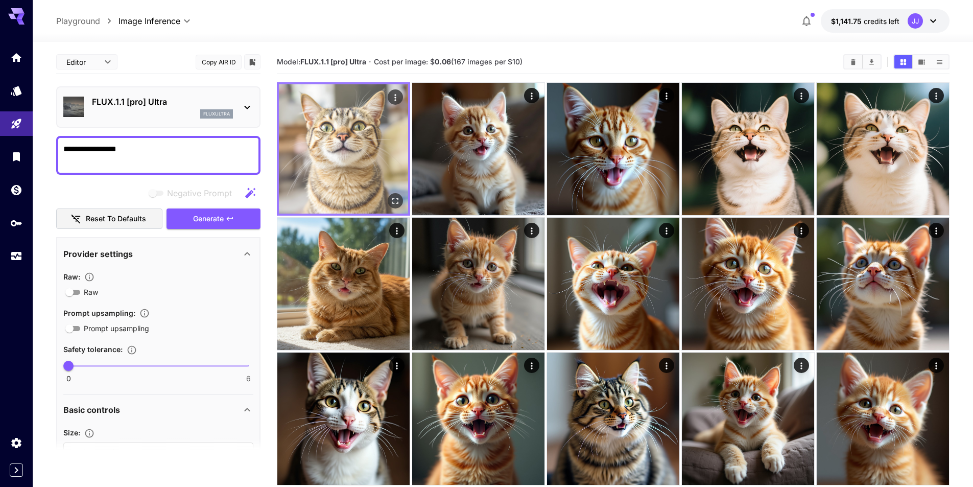
click at [392, 192] on img at bounding box center [343, 148] width 129 height 129
click at [397, 205] on icon "Open in fullscreen" at bounding box center [395, 201] width 10 height 10
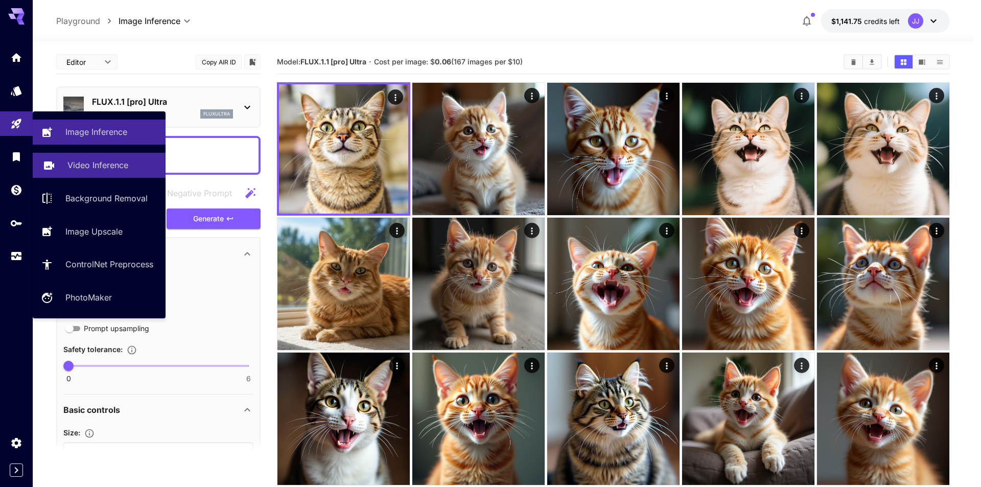
click at [115, 156] on link "Video Inference" at bounding box center [99, 165] width 133 height 25
type input "**********"
